Goal: Task Accomplishment & Management: Complete application form

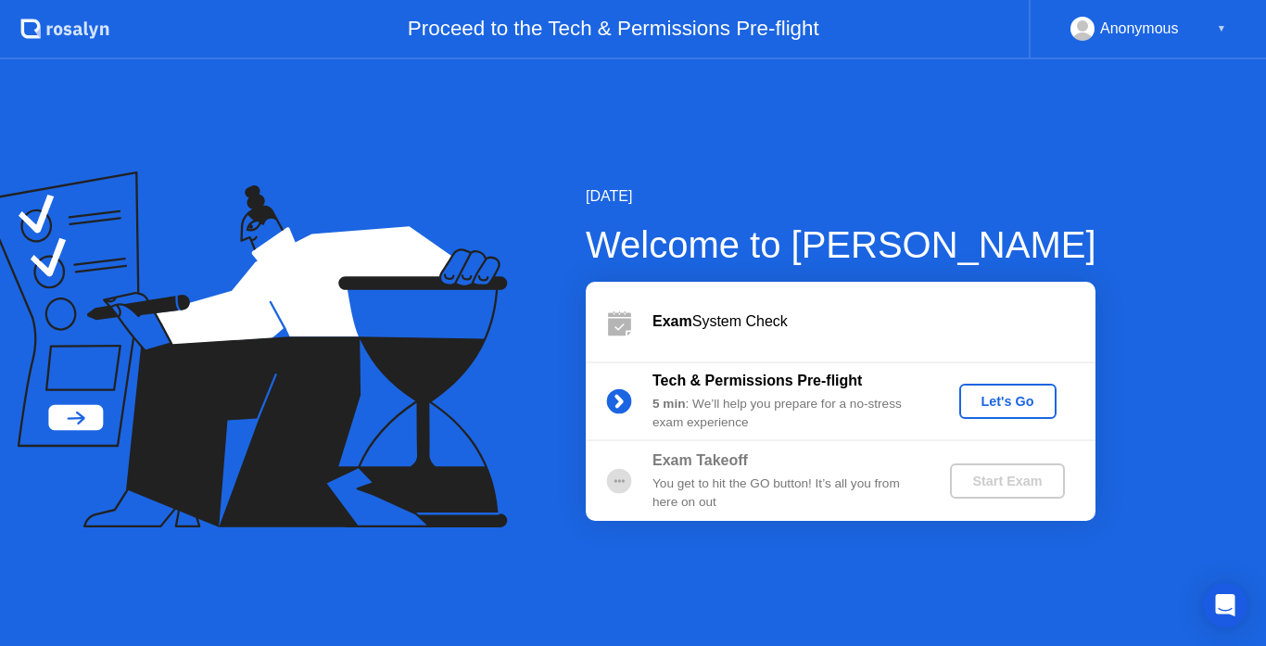
click at [1009, 398] on div "Let's Go" at bounding box center [1007, 401] width 82 height 15
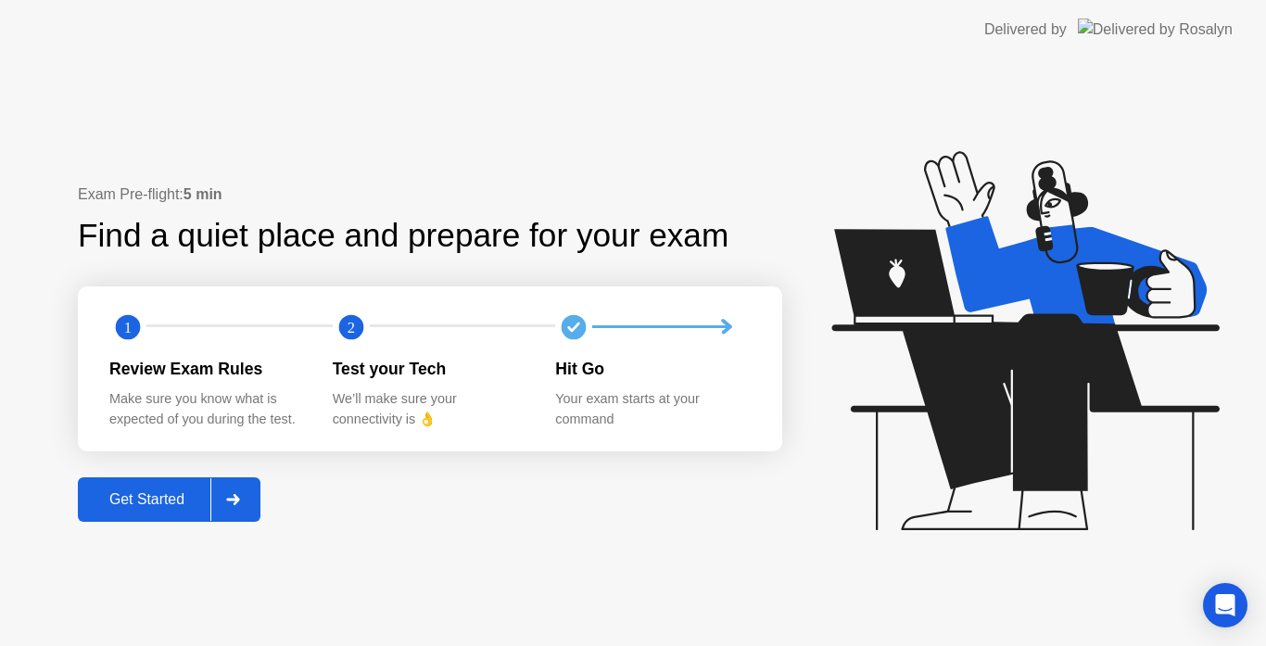
click at [551, 145] on div "Exam Pre-flight: 5 min Find a quiet place and prepare for your exam 1 2 Review …" at bounding box center [633, 352] width 1266 height 587
click at [164, 496] on div "Get Started" at bounding box center [146, 499] width 127 height 17
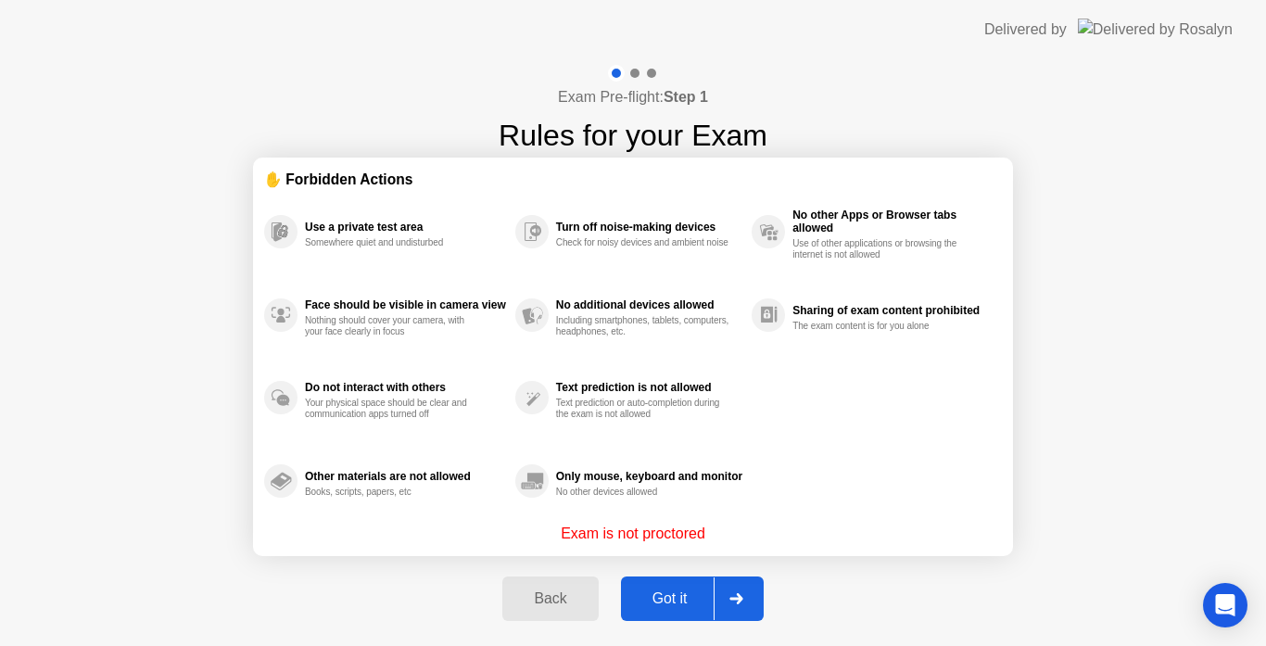
click at [742, 583] on div at bounding box center [736, 598] width 44 height 43
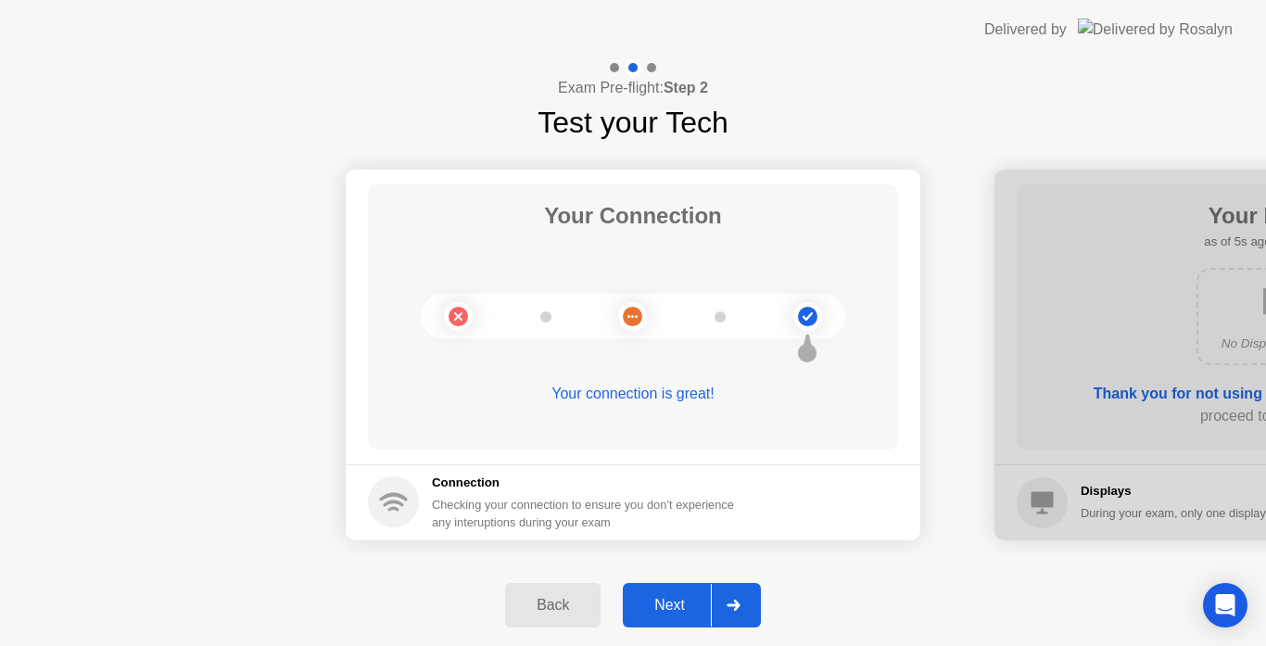
click at [744, 583] on button "Next" at bounding box center [692, 605] width 138 height 44
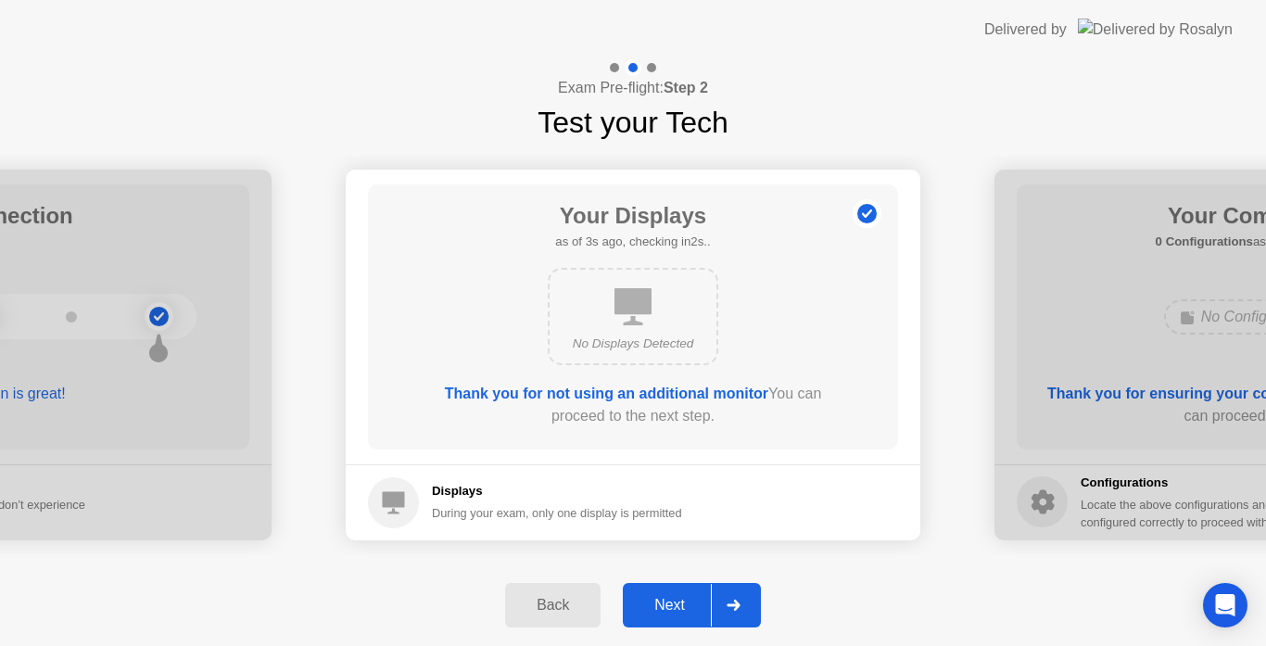
click at [744, 583] on button "Next" at bounding box center [692, 605] width 138 height 44
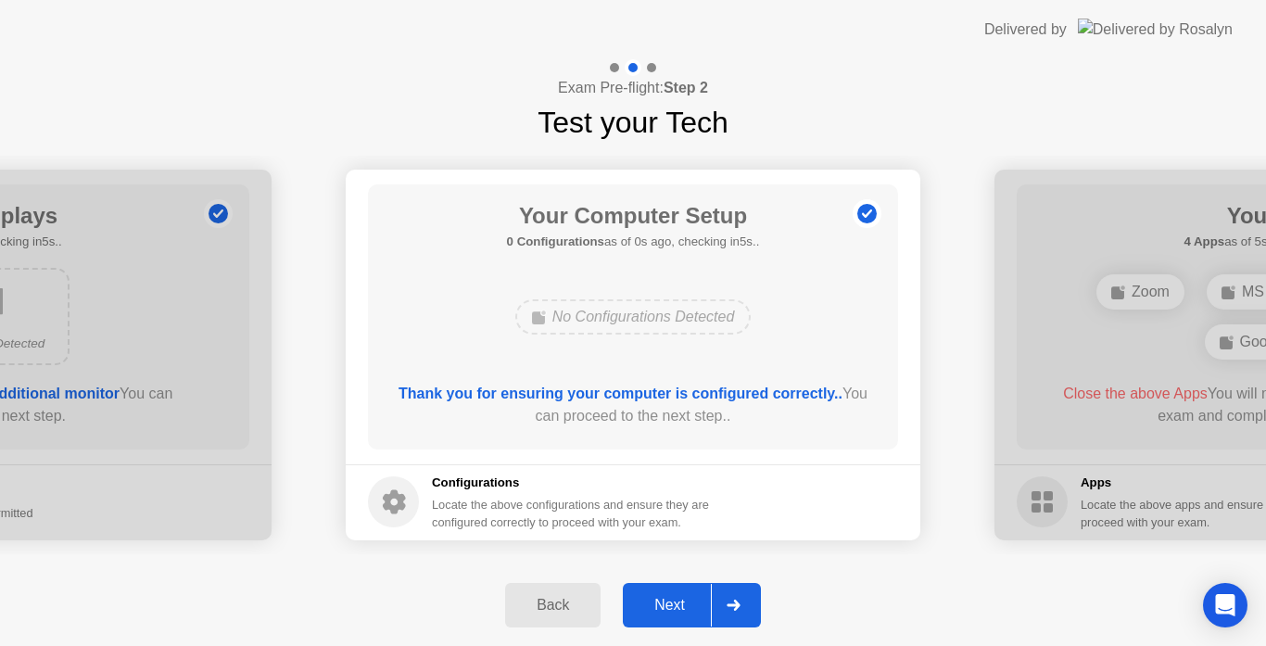
click at [744, 583] on button "Next" at bounding box center [692, 605] width 138 height 44
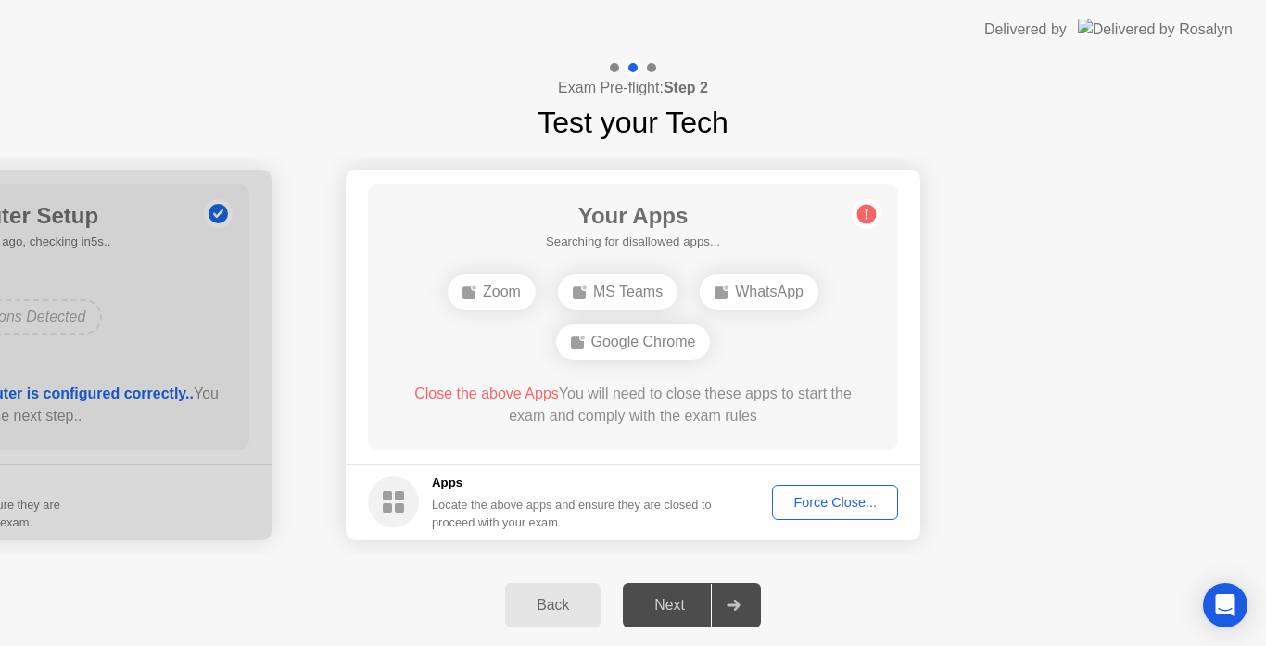
click at [811, 496] on div "Force Close..." at bounding box center [834, 502] width 113 height 15
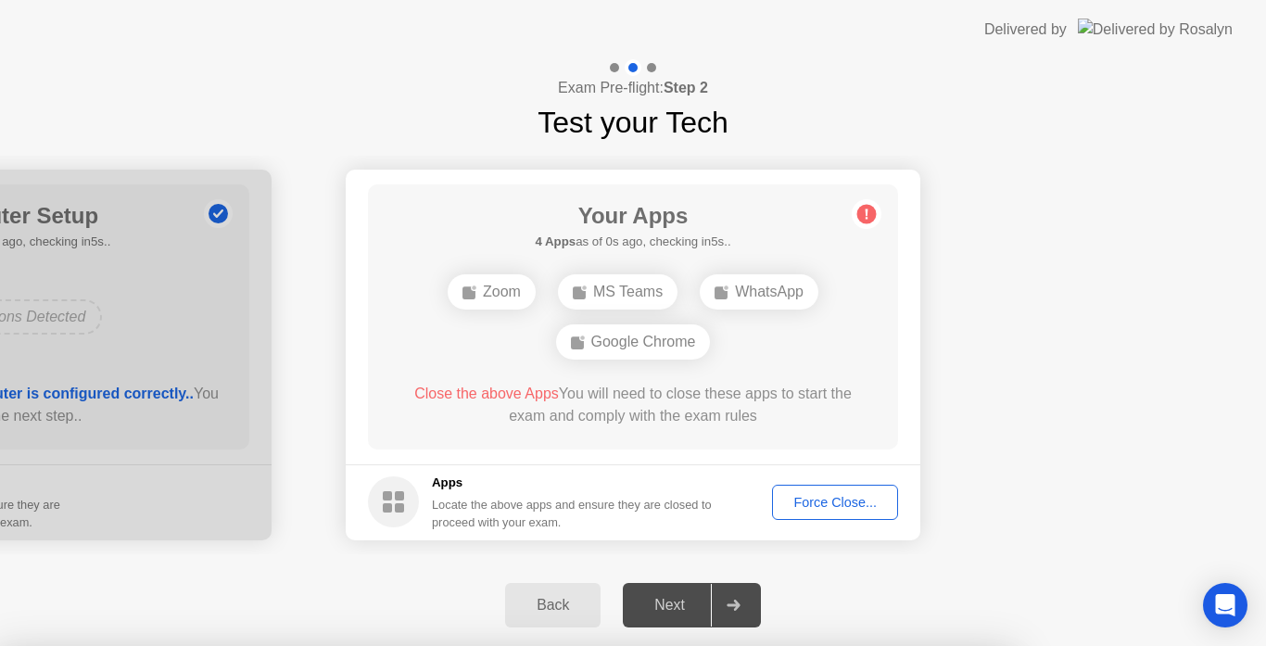
click at [1222, 645] on div at bounding box center [633, 646] width 1266 height 0
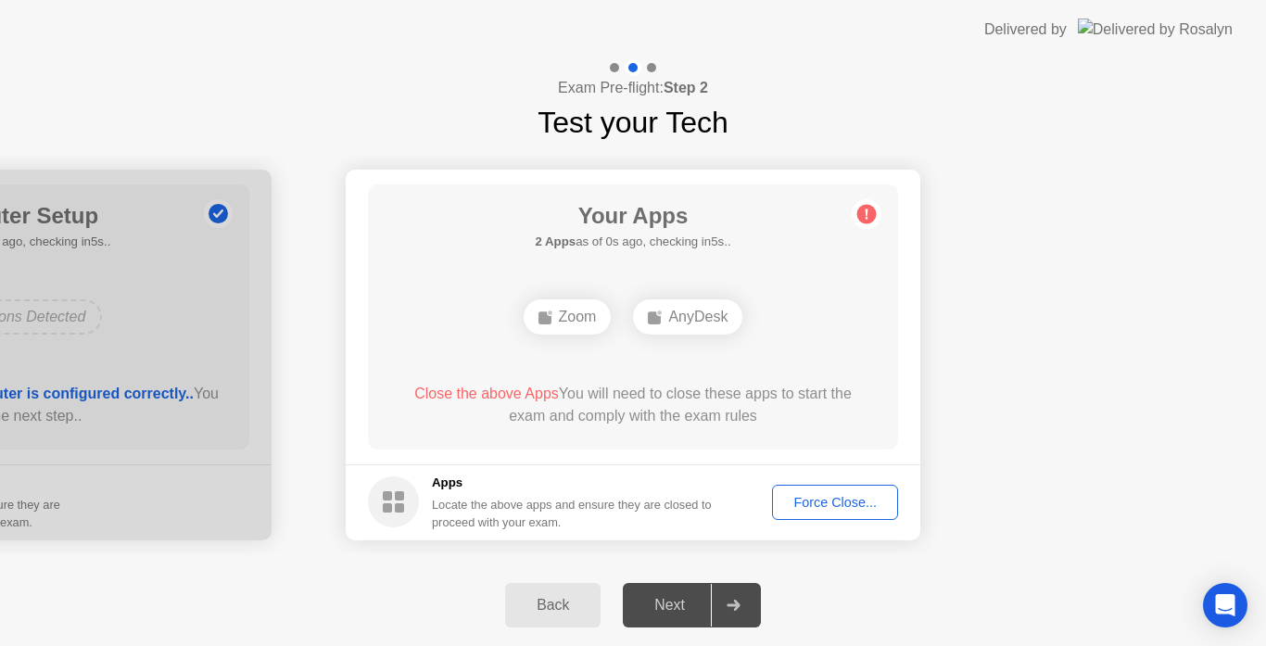
click at [845, 496] on div "Force Close..." at bounding box center [834, 502] width 113 height 15
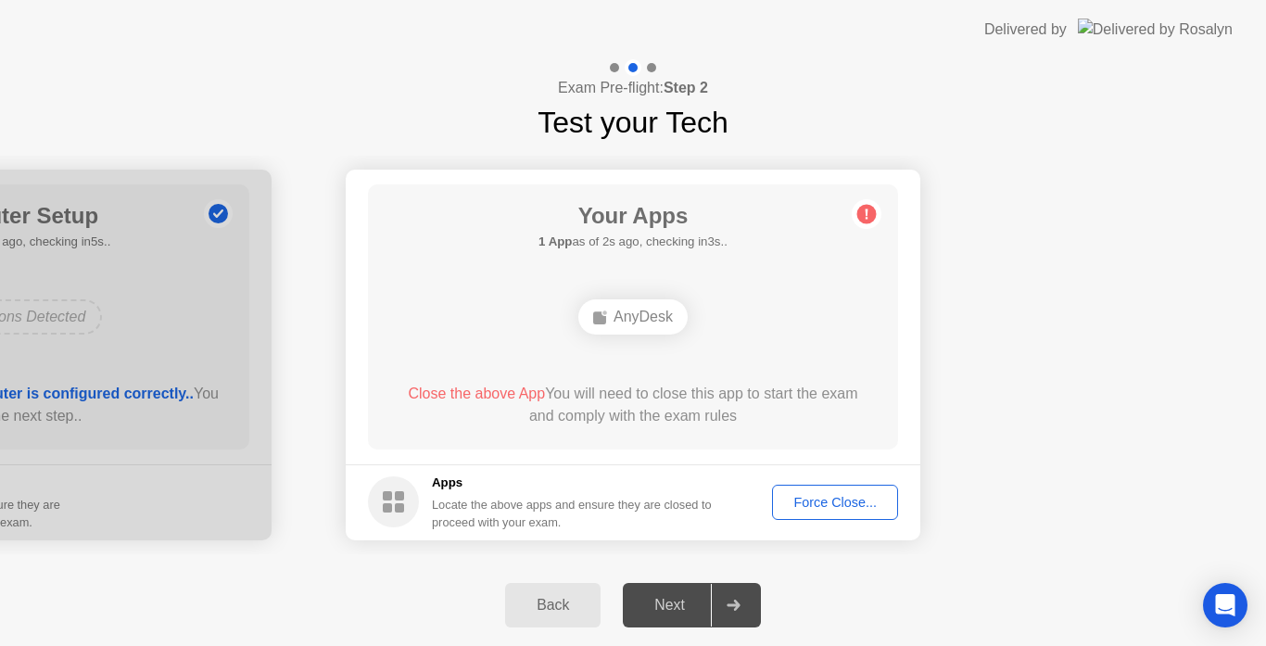
click at [559, 610] on div "Back" at bounding box center [553, 605] width 84 height 17
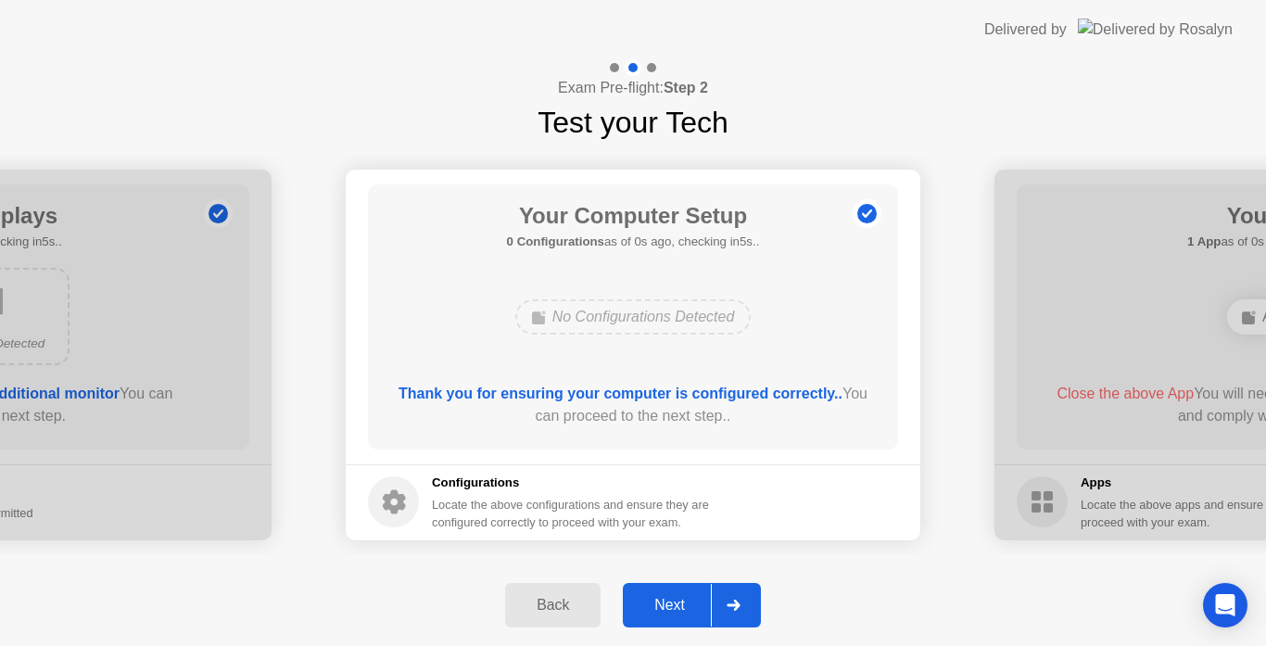
click at [728, 606] on icon at bounding box center [732, 605] width 13 height 11
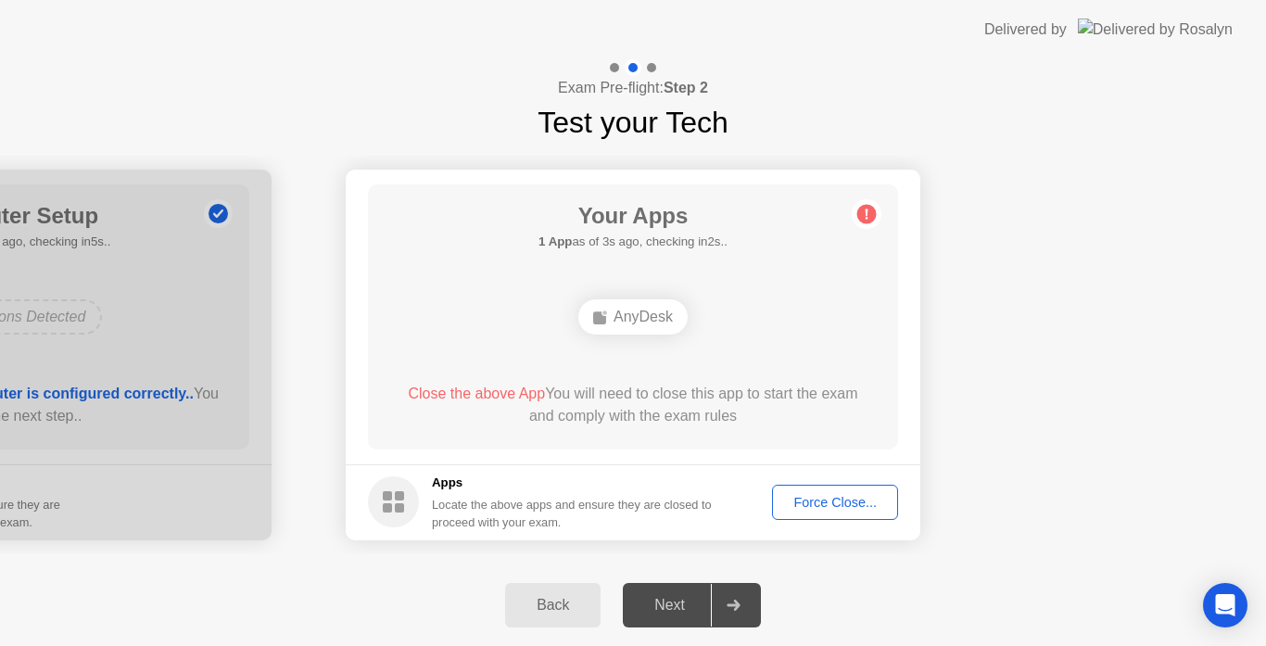
click at [657, 326] on div "AnyDesk" at bounding box center [632, 316] width 109 height 35
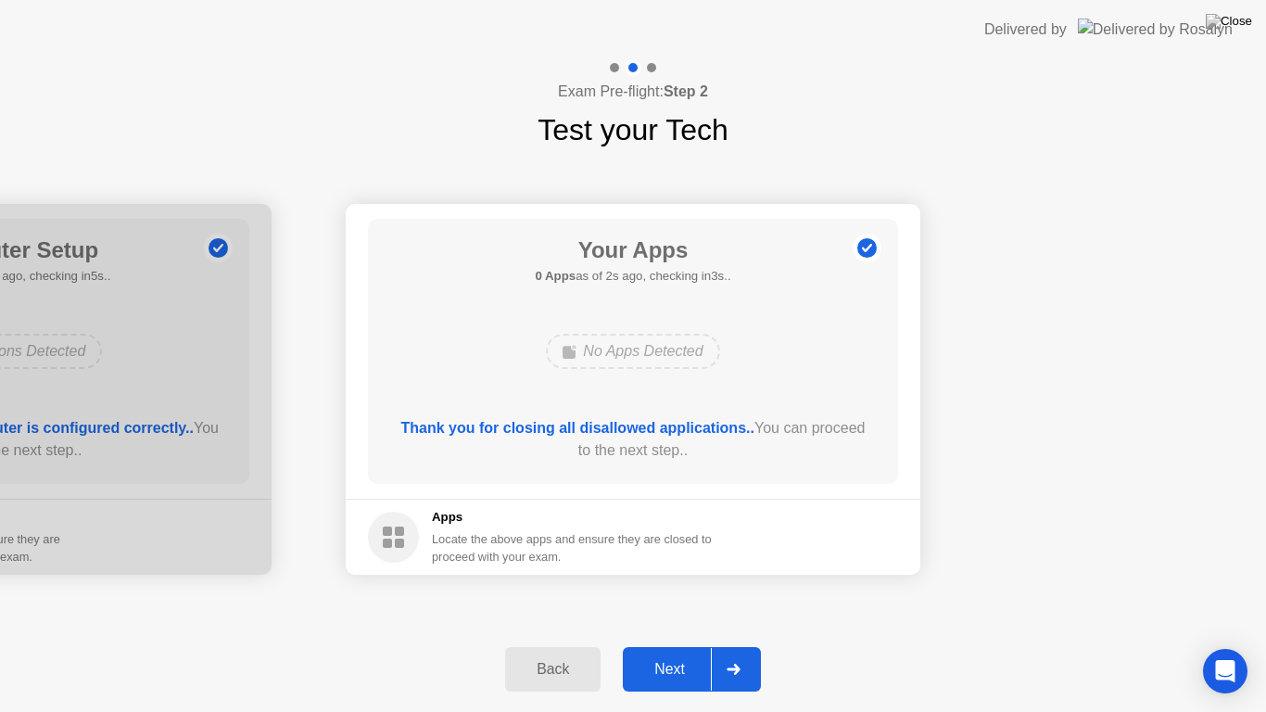
click at [570, 645] on button "Back" at bounding box center [552, 669] width 95 height 44
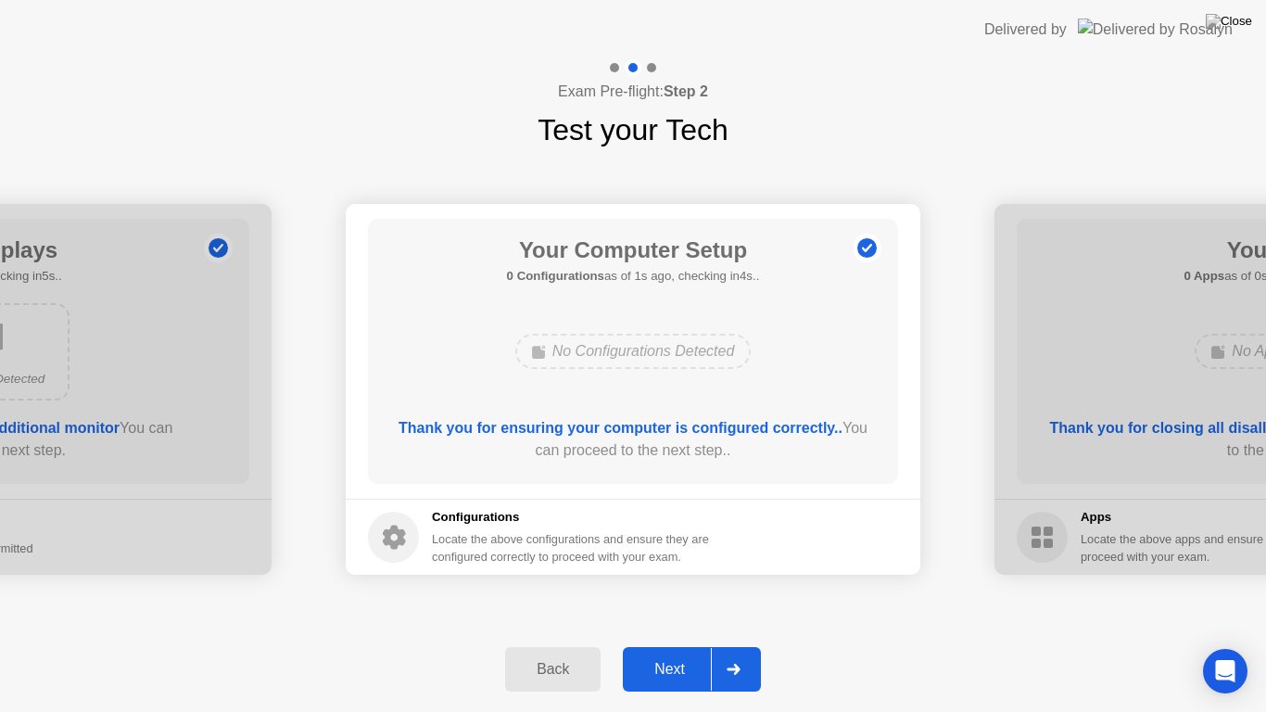
click at [679, 645] on div "Next" at bounding box center [669, 669] width 82 height 17
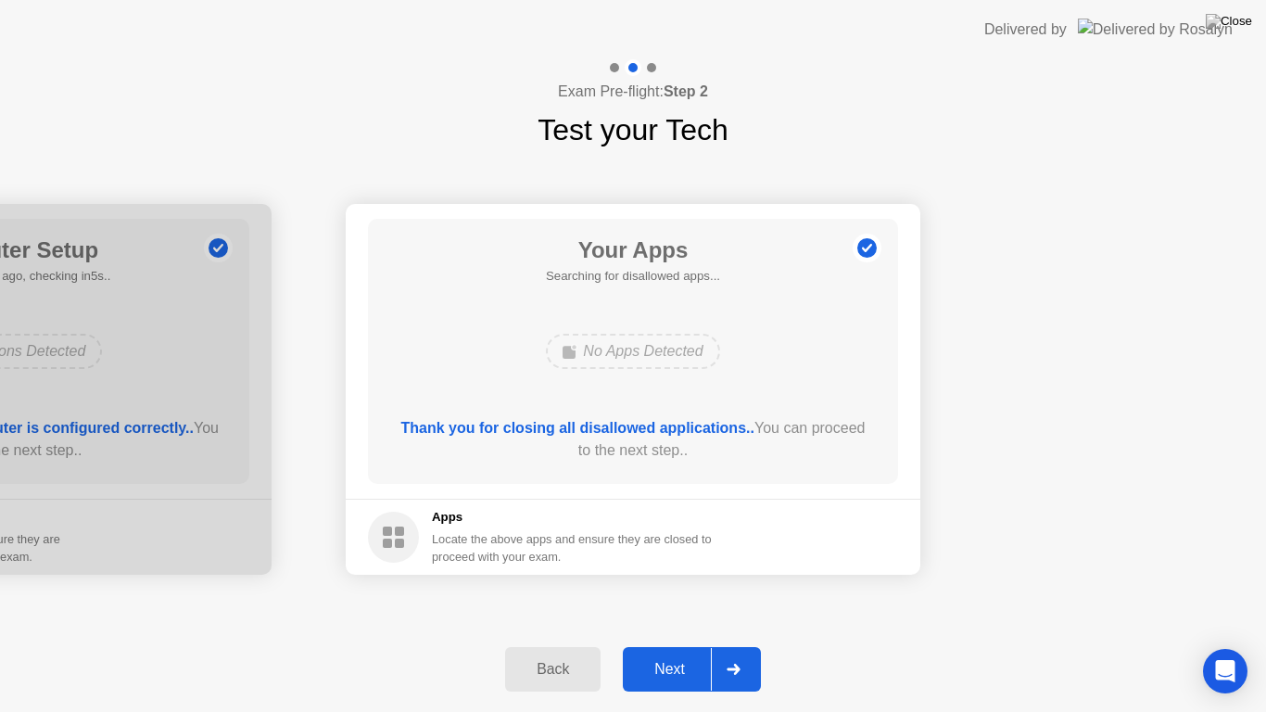
click at [679, 645] on div "Next" at bounding box center [669, 669] width 82 height 17
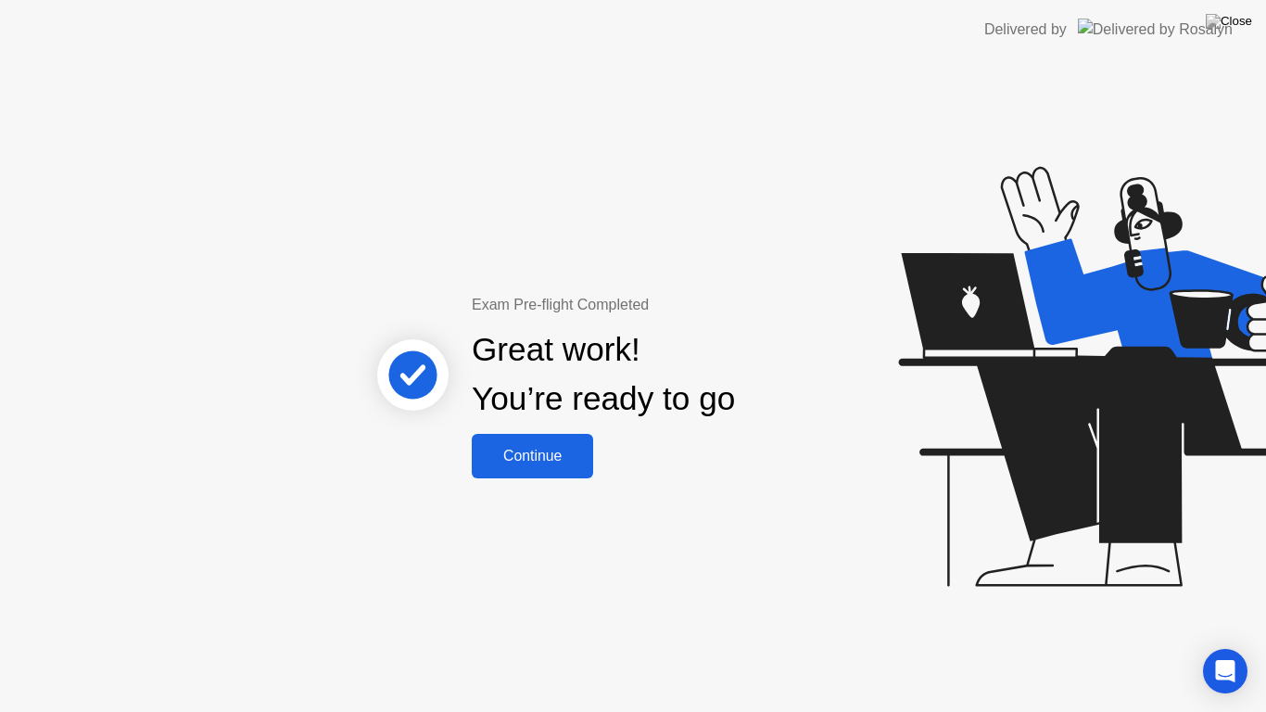
click at [536, 448] on div "Continue" at bounding box center [532, 456] width 110 height 17
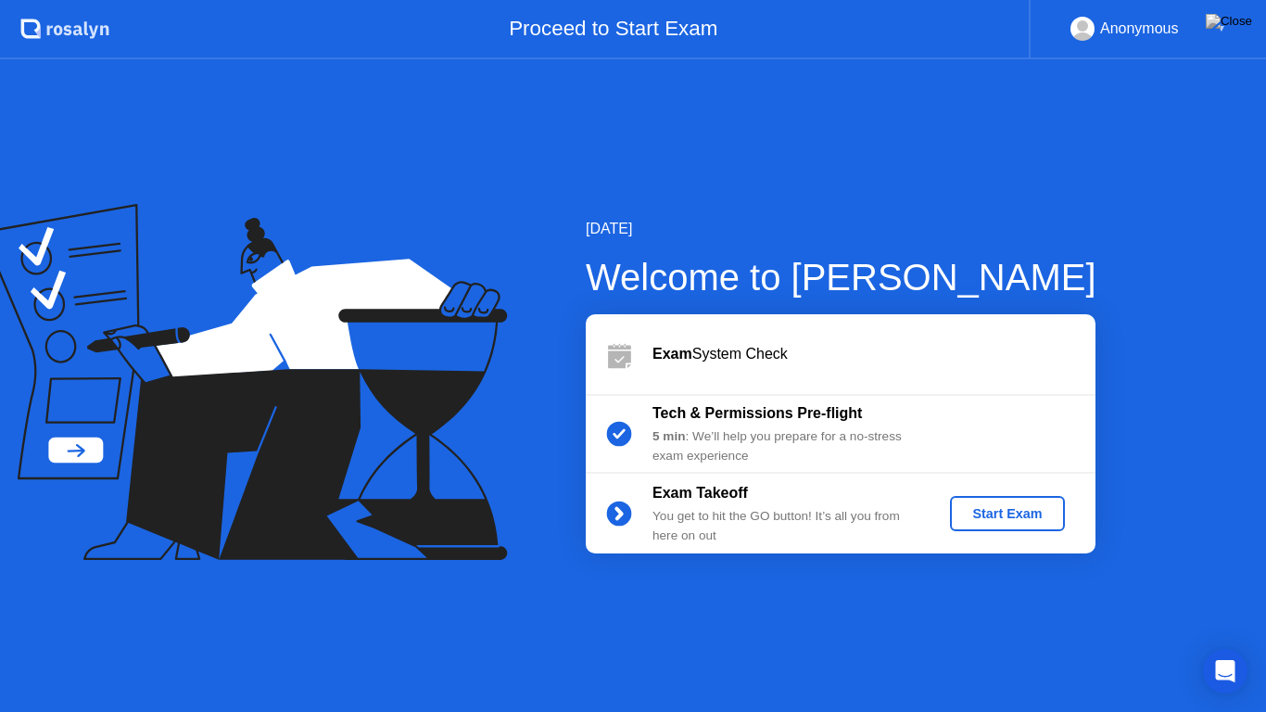
click at [1021, 524] on button "Start Exam" at bounding box center [1007, 513] width 114 height 35
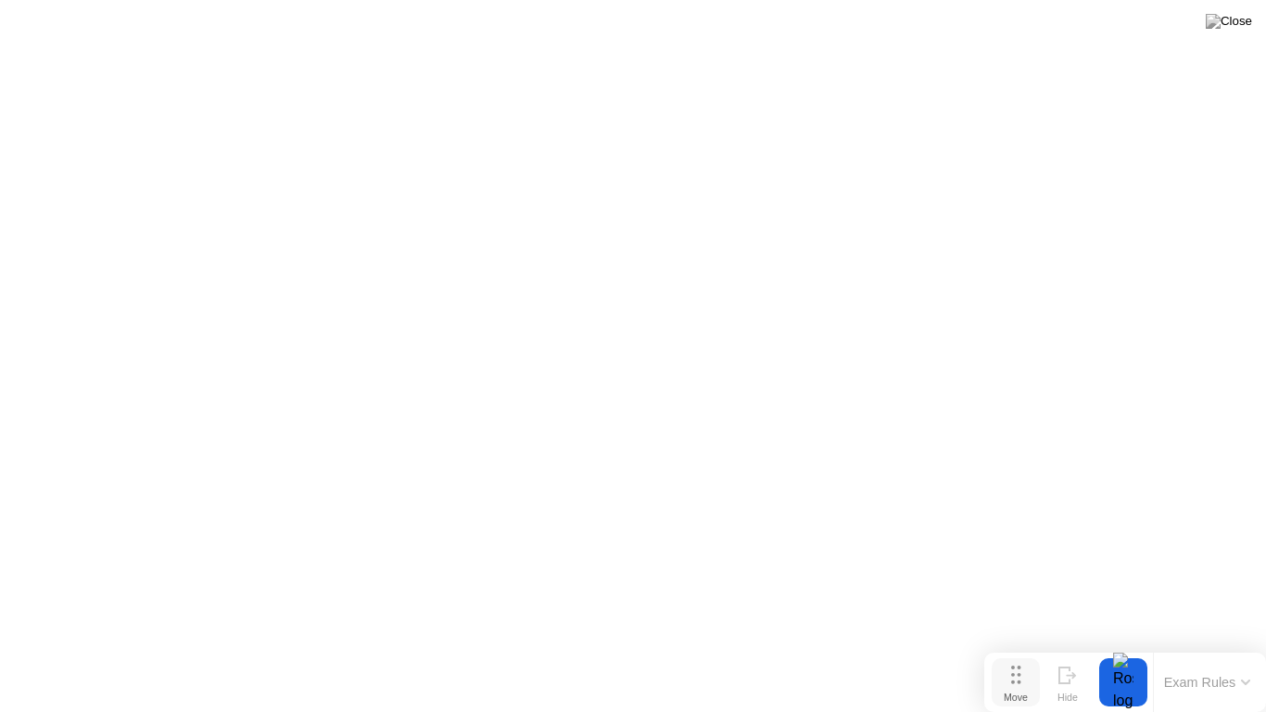
drag, startPoint x: 525, startPoint y: 669, endPoint x: 1035, endPoint y: 674, distance: 509.7
click at [1035, 645] on button "Move" at bounding box center [1016, 682] width 48 height 48
click at [1174, 645] on button "Exam Rules" at bounding box center [1207, 682] width 98 height 17
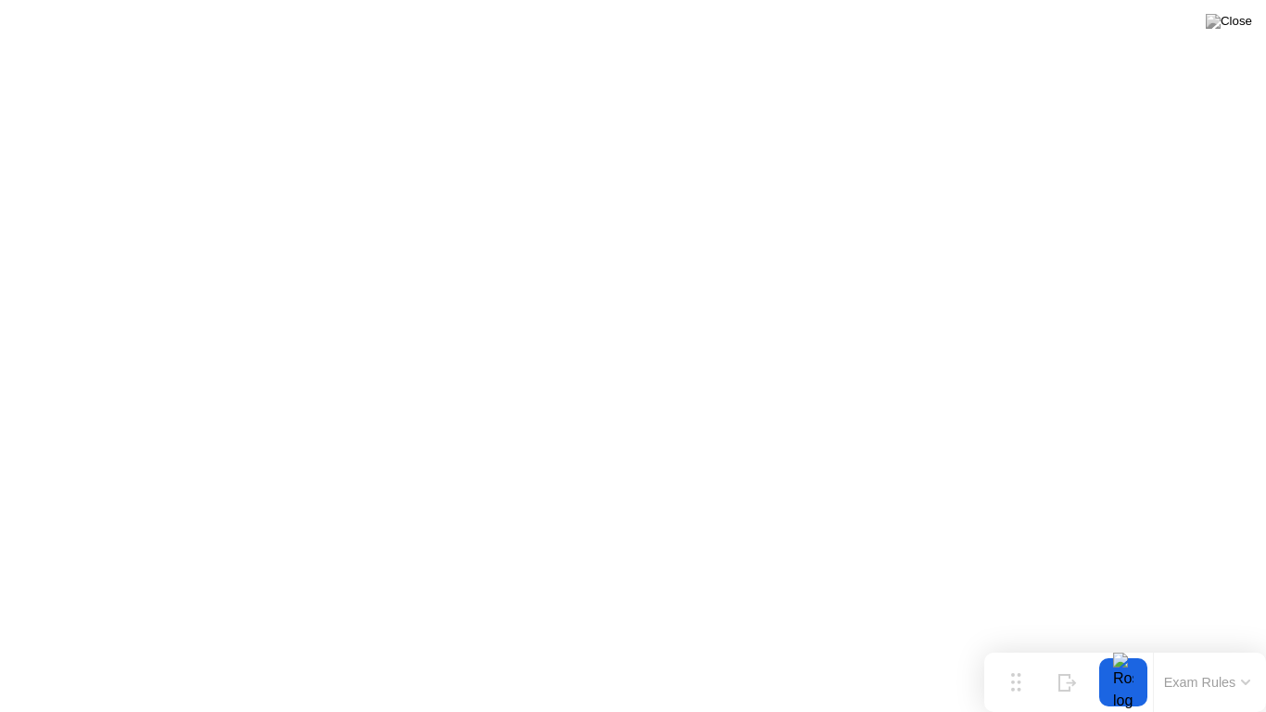
click at [1225, 33] on button at bounding box center [1229, 21] width 56 height 24
click at [1121, 645] on div at bounding box center [1123, 682] width 39 height 48
click at [1219, 645] on button "Exam Rules" at bounding box center [1207, 682] width 98 height 17
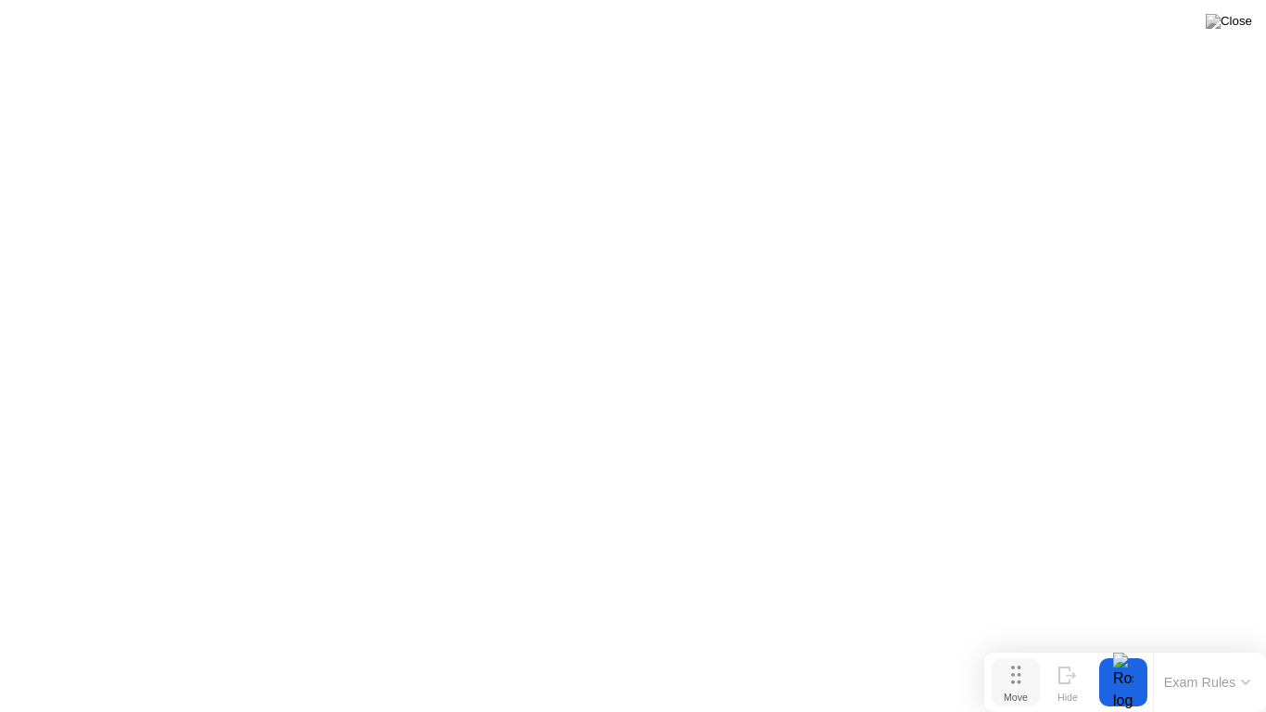
drag, startPoint x: 1186, startPoint y: 688, endPoint x: 1009, endPoint y: 692, distance: 177.1
click at [1009, 645] on div "Move Hide Exam Rules" at bounding box center [1125, 681] width 282 height 59
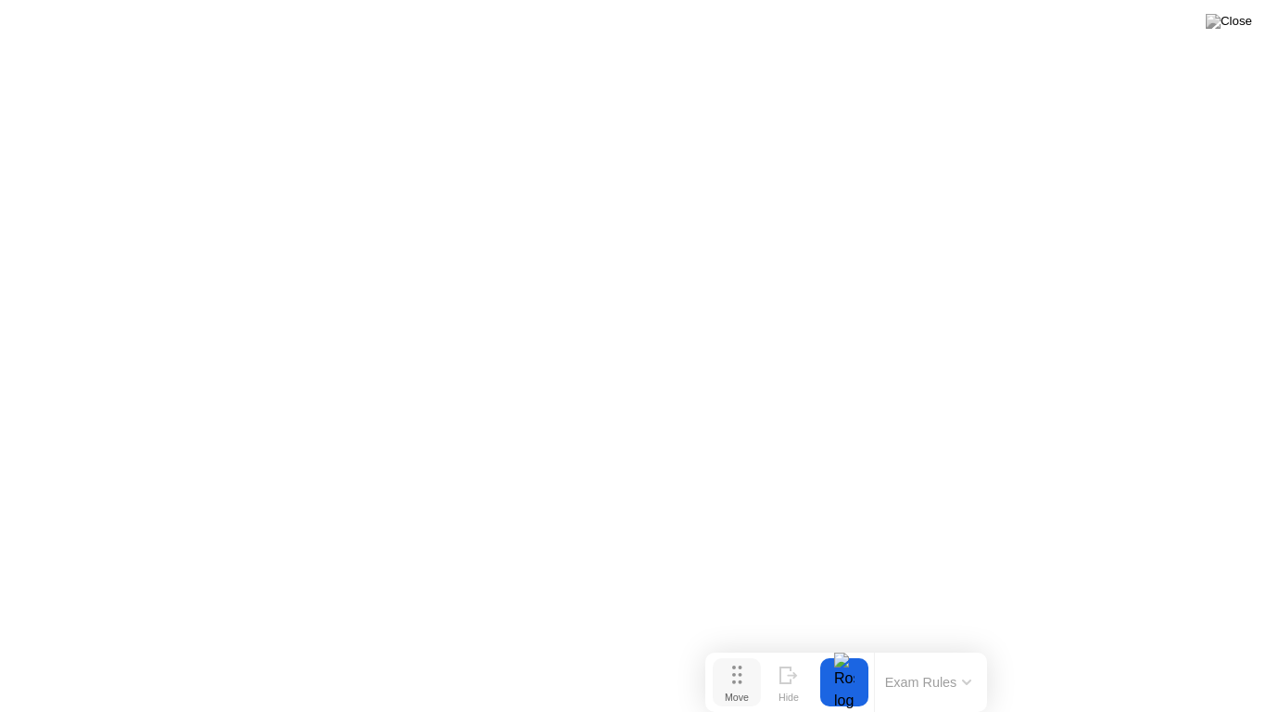
drag, startPoint x: 1009, startPoint y: 692, endPoint x: 730, endPoint y: 701, distance: 279.1
click at [730, 645] on div "Move" at bounding box center [737, 696] width 24 height 11
click at [736, 645] on div "Move" at bounding box center [734, 689] width 24 height 11
drag, startPoint x: 953, startPoint y: 666, endPoint x: 735, endPoint y: 679, distance: 218.1
click at [735, 645] on div "Move Hide Exam Rules" at bounding box center [843, 674] width 282 height 59
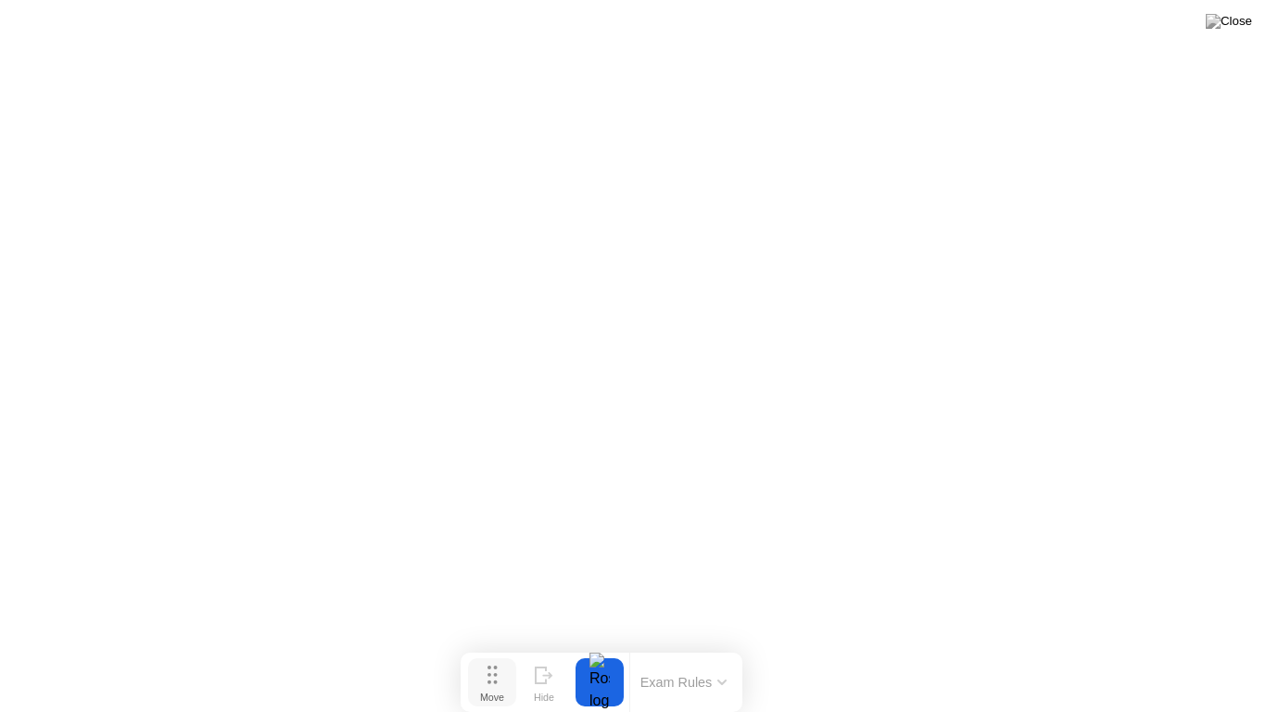
drag, startPoint x: 735, startPoint y: 679, endPoint x: 490, endPoint y: 691, distance: 244.9
click at [490, 645] on div "Move" at bounding box center [492, 696] width 24 height 11
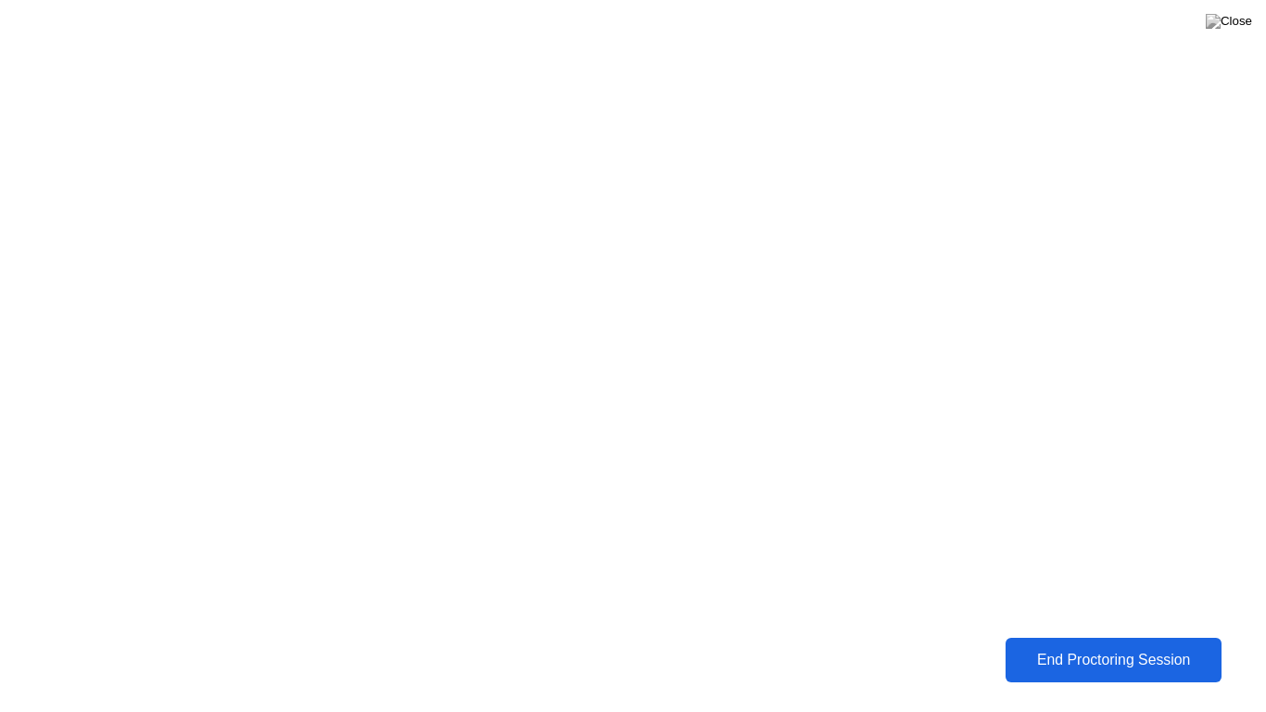
click at [1114, 645] on div "End Proctoring Session" at bounding box center [1113, 659] width 205 height 17
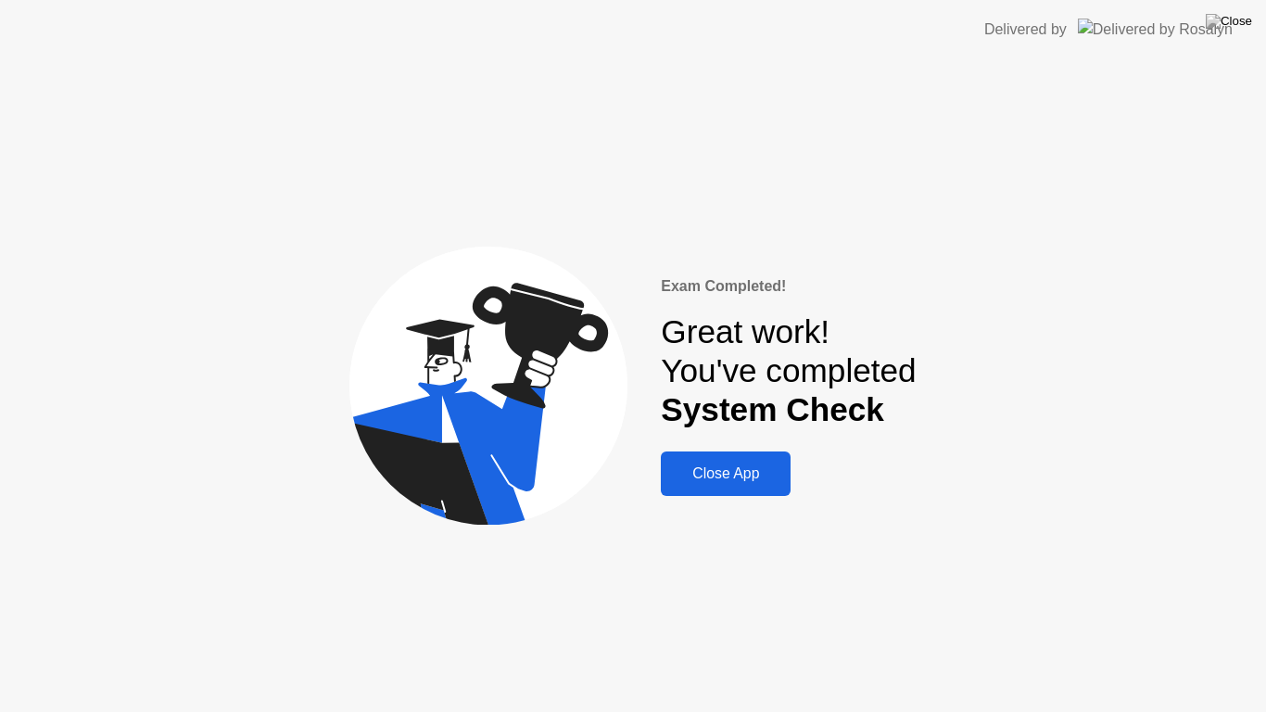
click at [754, 481] on div "Close App" at bounding box center [725, 473] width 119 height 17
